Goal: Transaction & Acquisition: Purchase product/service

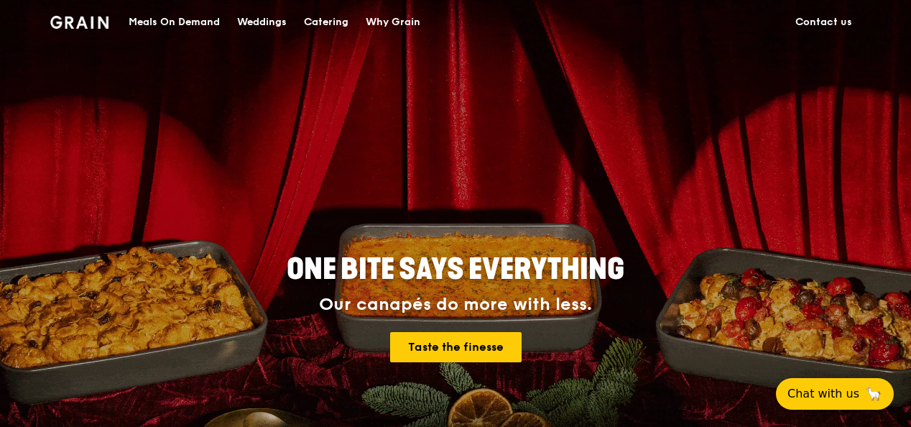
click at [180, 18] on div "Meals On Demand" at bounding box center [174, 22] width 91 height 43
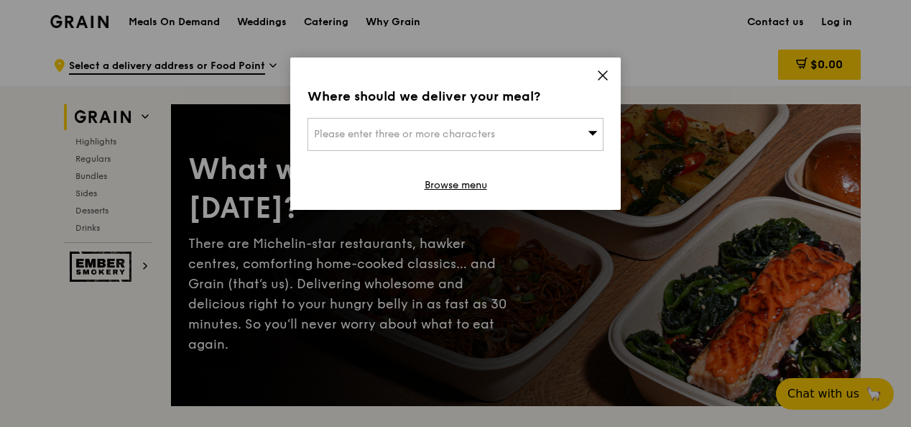
click at [466, 129] on span "Please enter three or more characters" at bounding box center [404, 134] width 181 height 12
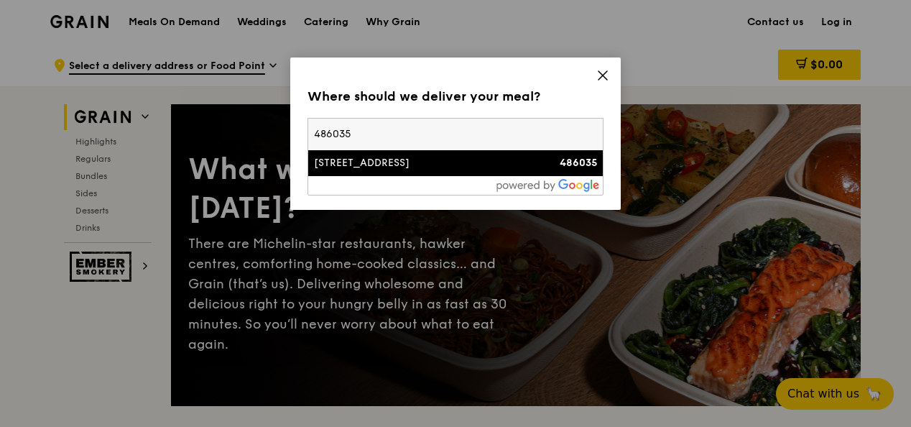
type input "486035"
click at [438, 158] on div "[STREET_ADDRESS]" at bounding box center [420, 163] width 213 height 14
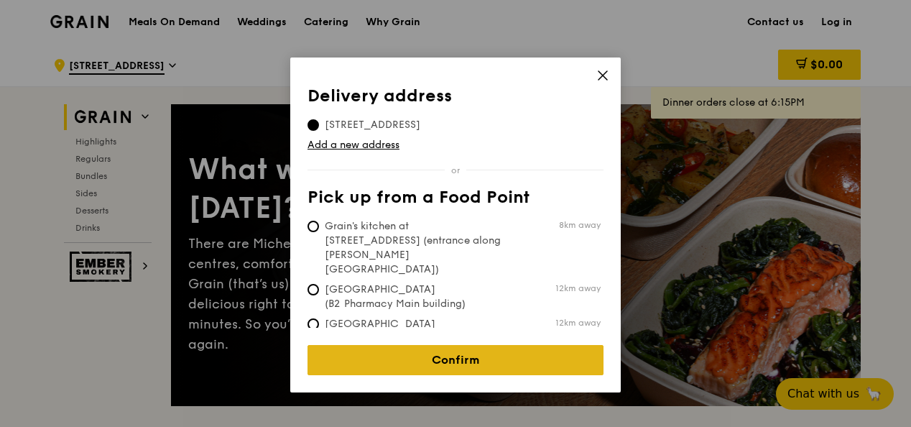
click at [471, 345] on link "Confirm" at bounding box center [456, 360] width 296 height 30
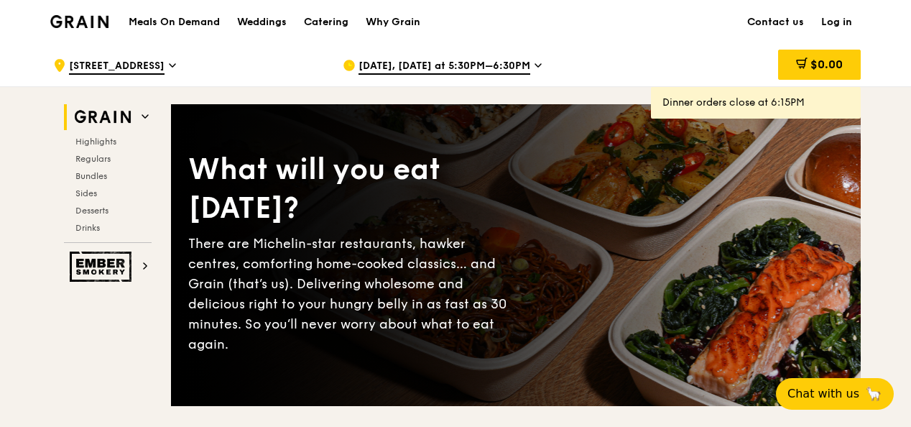
click at [523, 75] on div "[DATE], [DATE] at 5:30PM–6:30PM" at bounding box center [476, 65] width 267 height 43
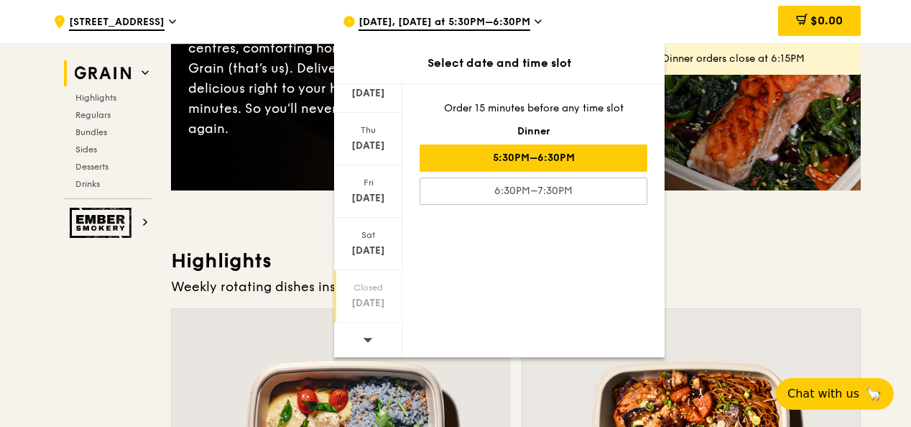
scroll to position [216, 0]
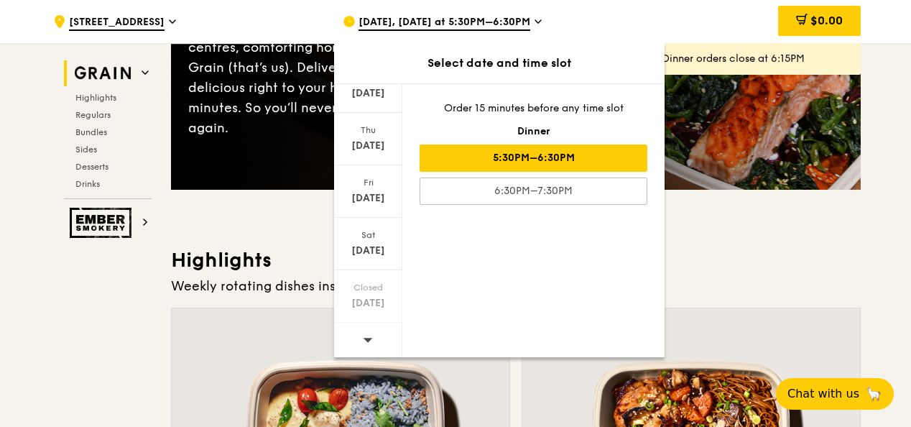
click at [367, 331] on span at bounding box center [368, 340] width 10 height 34
click at [370, 339] on icon at bounding box center [368, 339] width 10 height 11
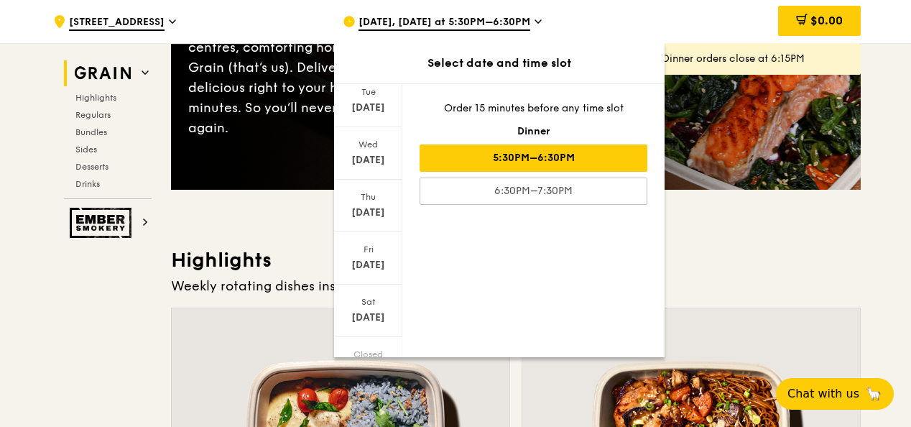
scroll to position [22, 0]
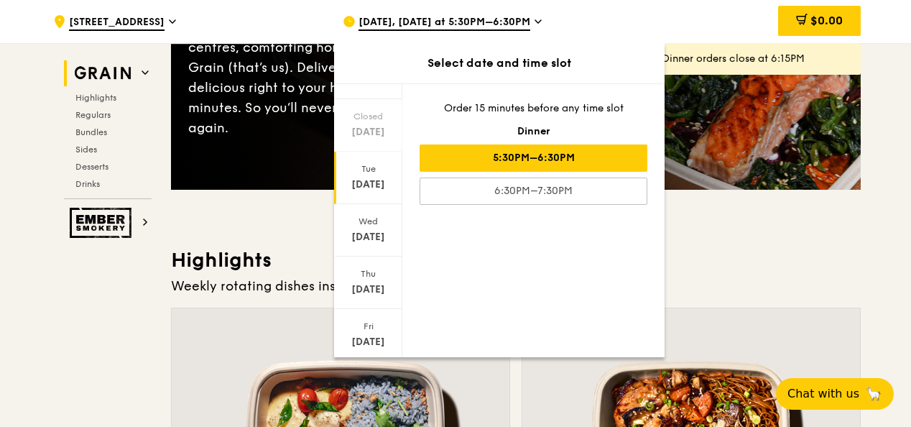
click at [363, 182] on div "[DATE]" at bounding box center [368, 185] width 64 height 14
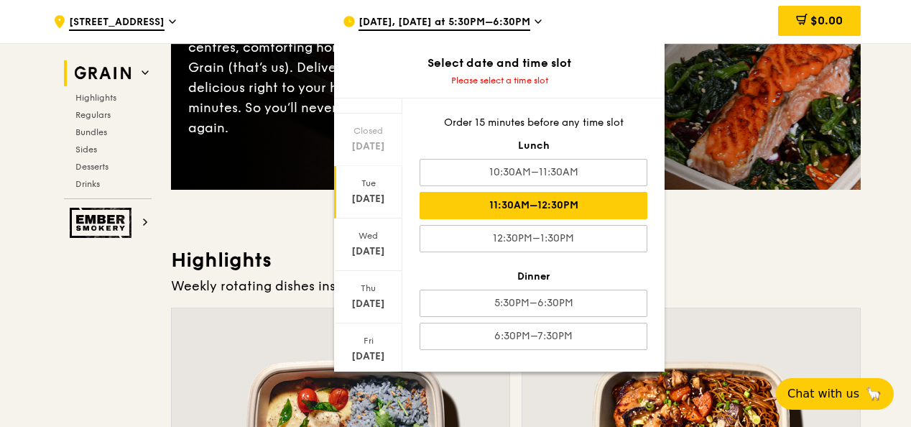
click at [561, 201] on div "11:30AM–12:30PM" at bounding box center [534, 205] width 228 height 27
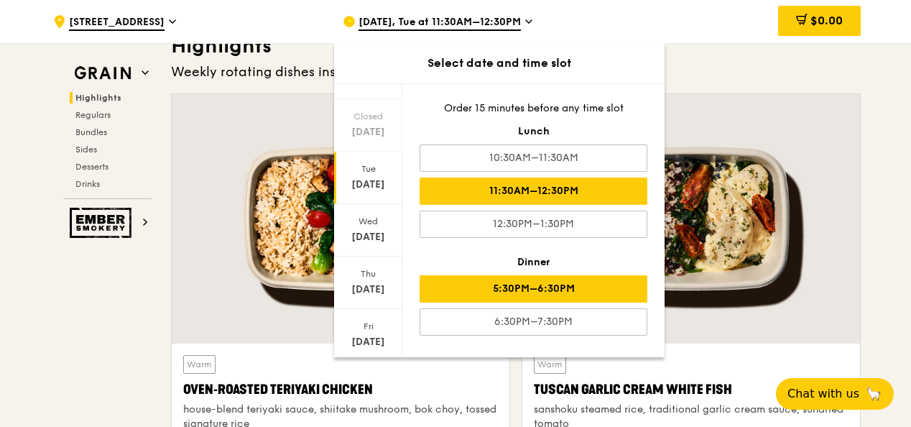
scroll to position [431, 0]
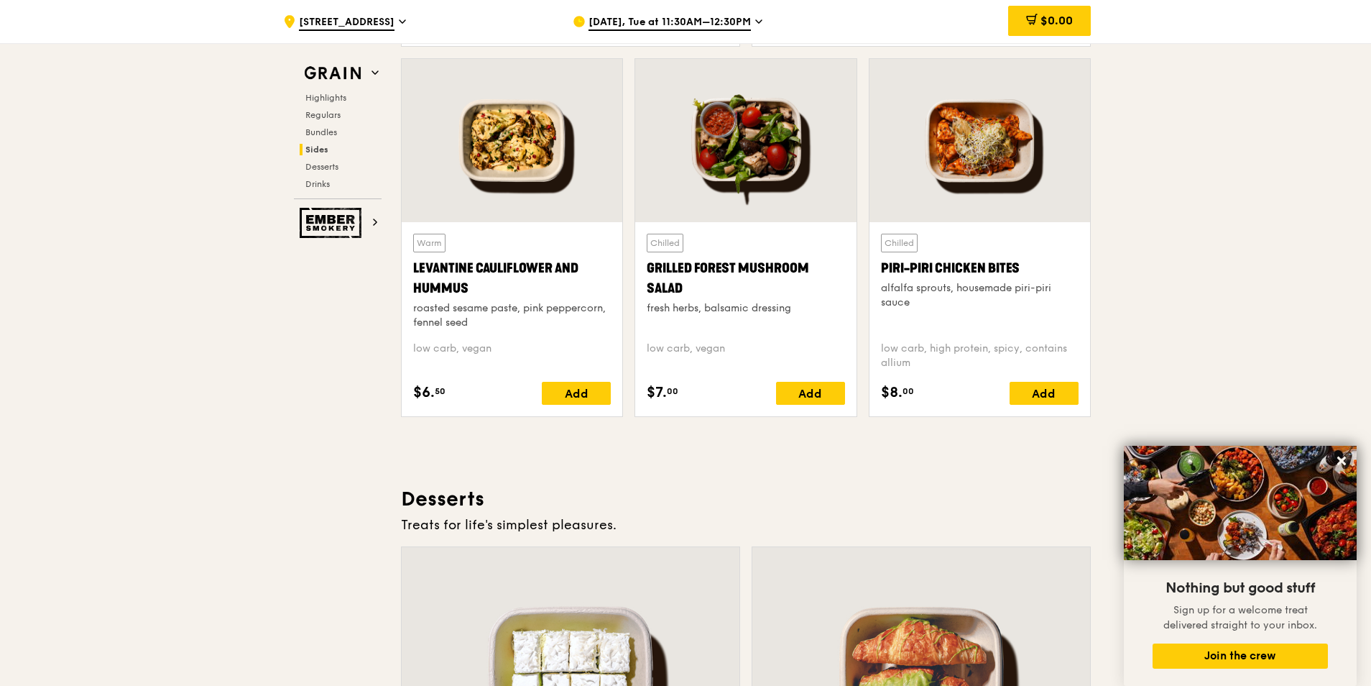
scroll to position [3665, 0]
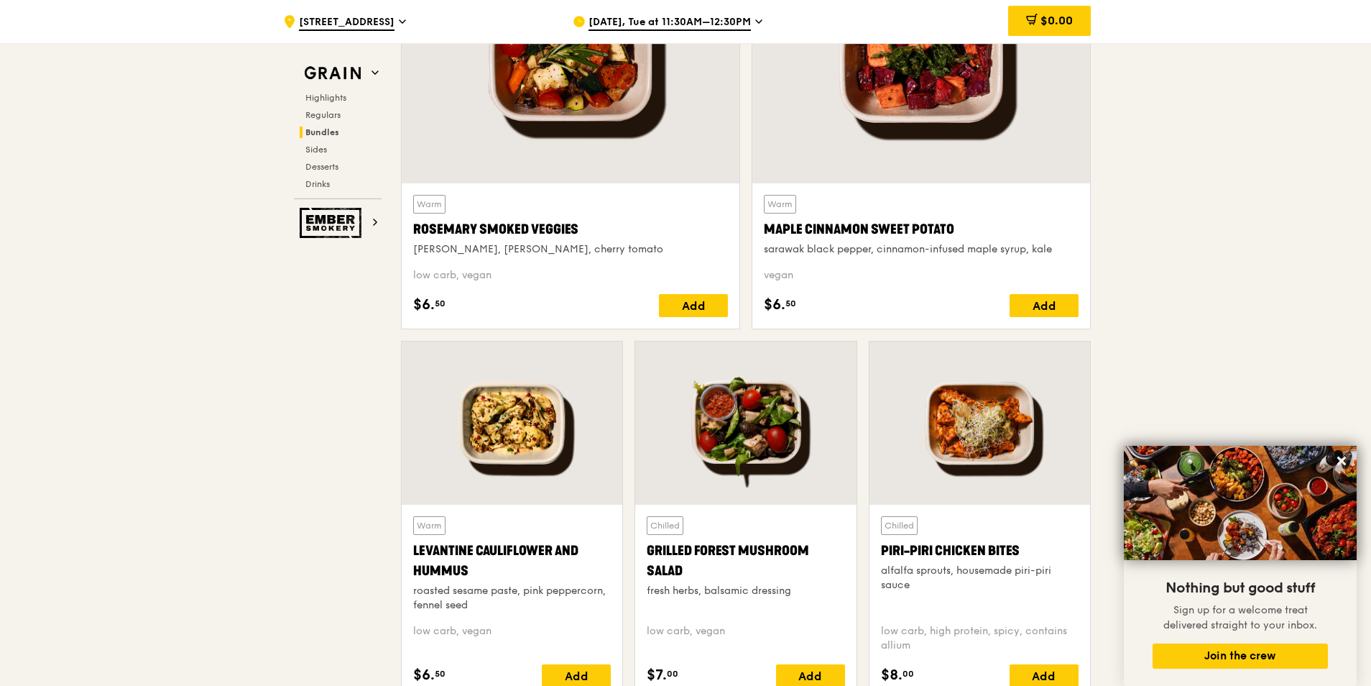
scroll to position [3090, 0]
